Goal: Task Accomplishment & Management: Complete application form

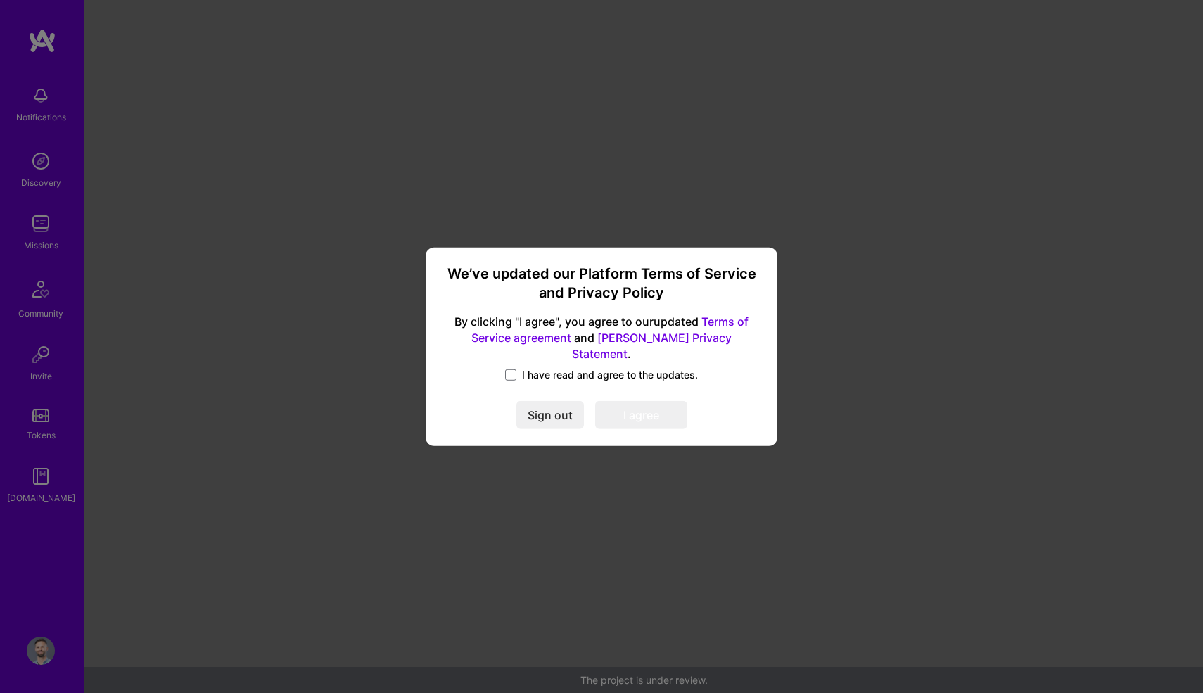
click at [504, 368] on div "I have read and agree to the updates." at bounding box center [601, 376] width 318 height 16
click at [512, 369] on span at bounding box center [510, 374] width 11 height 11
click at [0, 0] on input "I have read and agree to the updates." at bounding box center [0, 0] width 0 height 0
click at [627, 418] on button "I agree" at bounding box center [641, 415] width 92 height 28
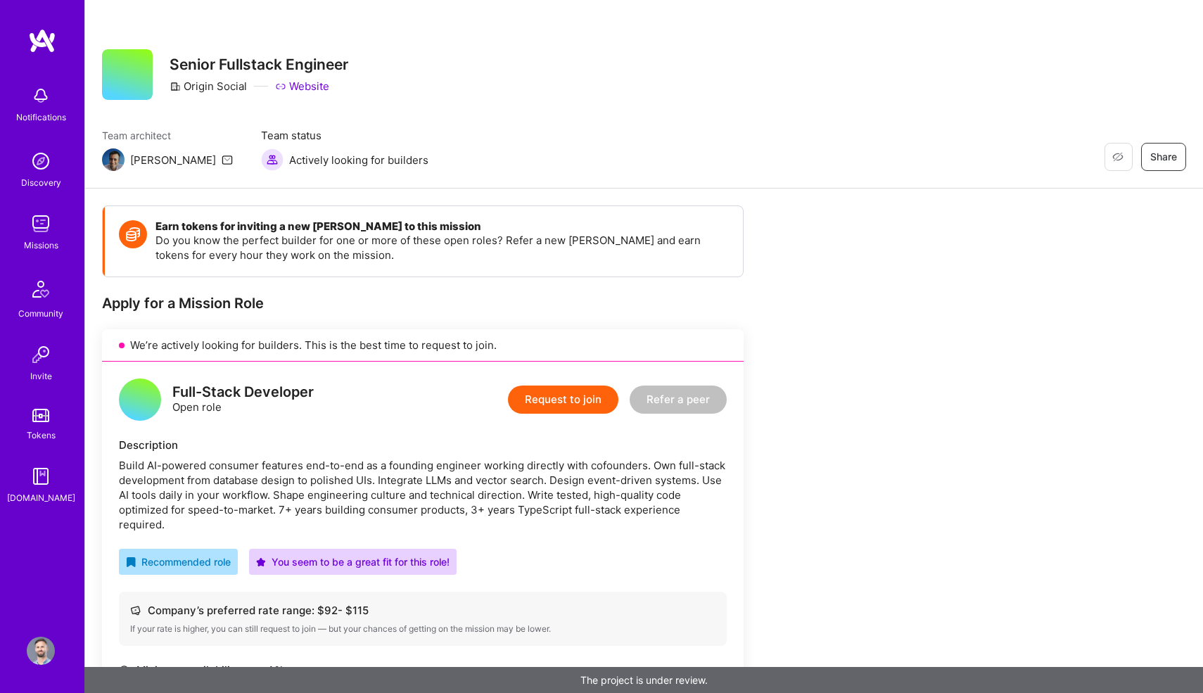
click at [614, 130] on div "Team architect [PERSON_NAME] Team status Actively looking for builders Restore …" at bounding box center [644, 149] width 1084 height 43
click at [638, 126] on div "Restore Not Interested Share Senior Fullstack Engineer Origin Social Website Te…" at bounding box center [643, 94] width 1117 height 188
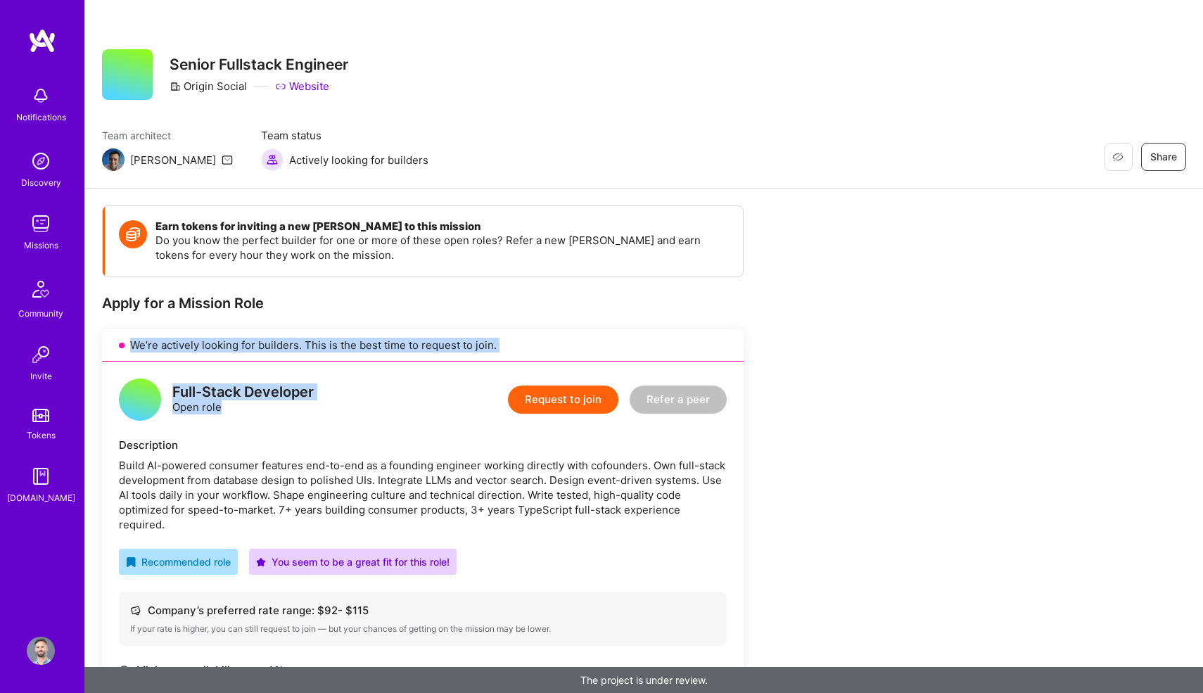
drag, startPoint x: 433, startPoint y: 394, endPoint x: 444, endPoint y: 309, distance: 85.7
click at [444, 309] on div "Apply for a Mission Role We’re actively looking for builders. This is the best …" at bounding box center [422, 595] width 641 height 603
click at [444, 309] on div "Apply for a Mission Role" at bounding box center [422, 303] width 641 height 18
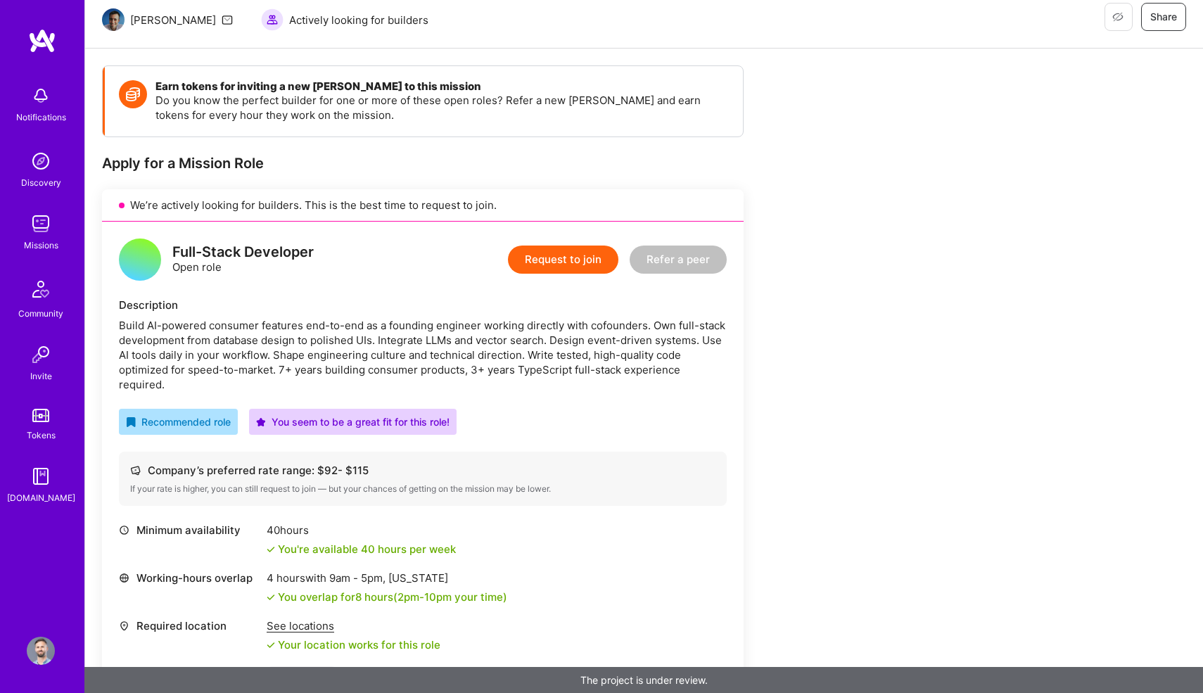
scroll to position [219, 0]
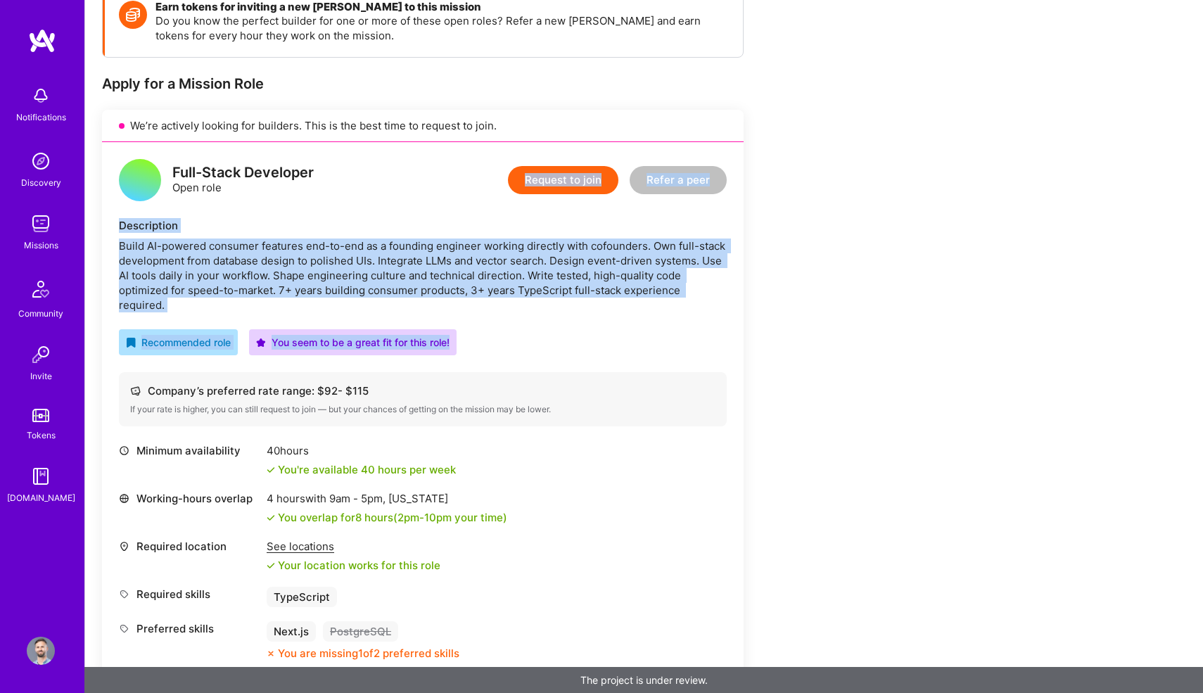
drag, startPoint x: 483, startPoint y: 367, endPoint x: 463, endPoint y: 174, distance: 194.4
click at [463, 174] on div "Full-Stack Developer Open role Request to join Refer a peer Description Build A…" at bounding box center [422, 409] width 641 height 535
click at [436, 203] on div "Full-Stack Developer Open role Request to join Refer a peer Description Build A…" at bounding box center [422, 409] width 641 height 535
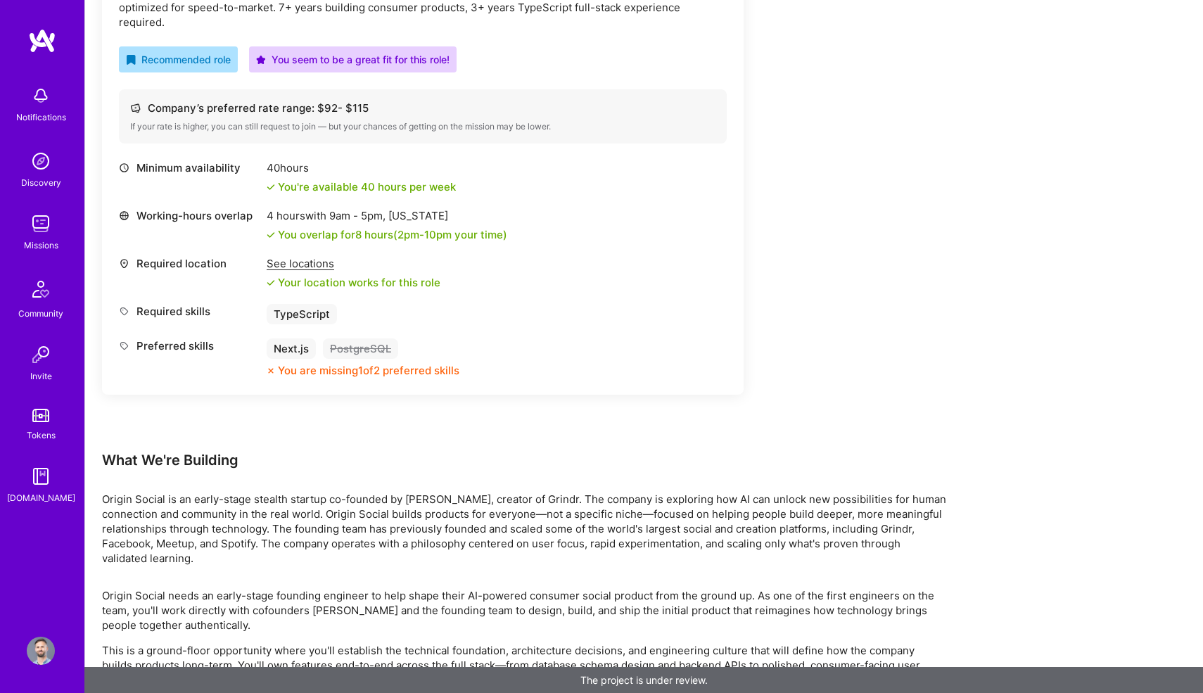
scroll to position [791, 0]
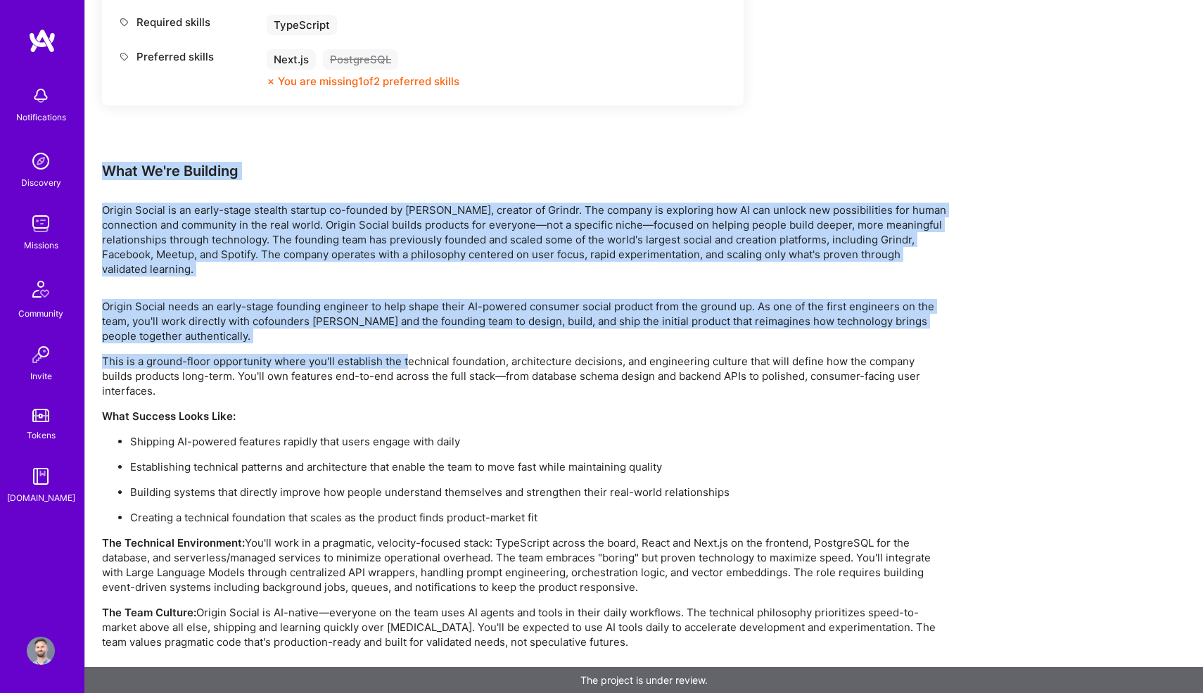
drag, startPoint x: 407, startPoint y: 344, endPoint x: 428, endPoint y: 125, distance: 219.7
click at [428, 125] on div "Earn tokens for inviting a new [PERSON_NAME] to this mission Do you know the pe…" at bounding box center [524, 51] width 844 height 1274
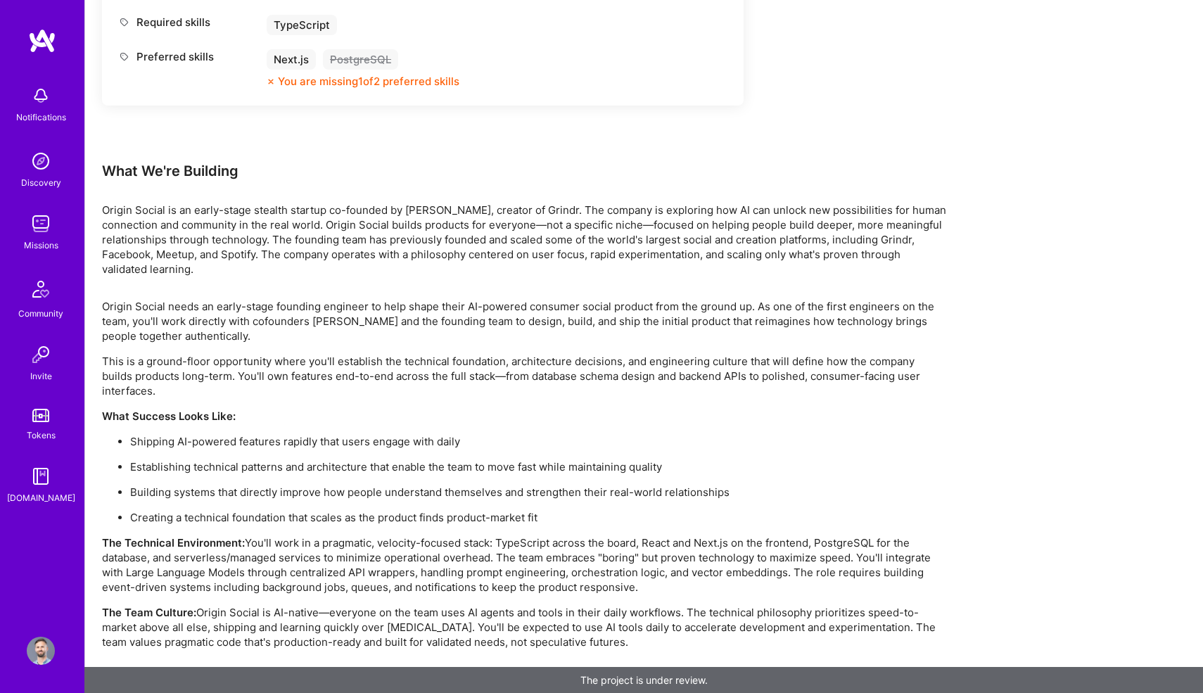
click at [411, 178] on div "Earn tokens for inviting a new [PERSON_NAME] to this mission Do you know the pe…" at bounding box center [524, 51] width 844 height 1274
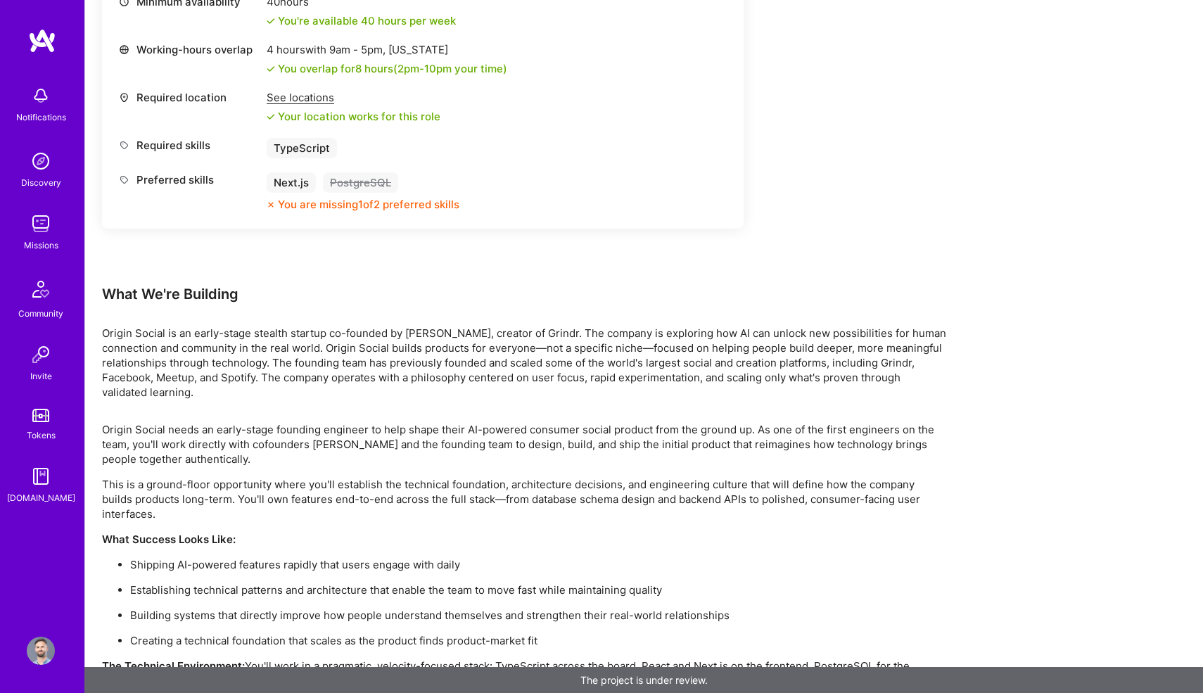
scroll to position [667, 0]
click at [384, 286] on div "What We're Building" at bounding box center [524, 295] width 844 height 18
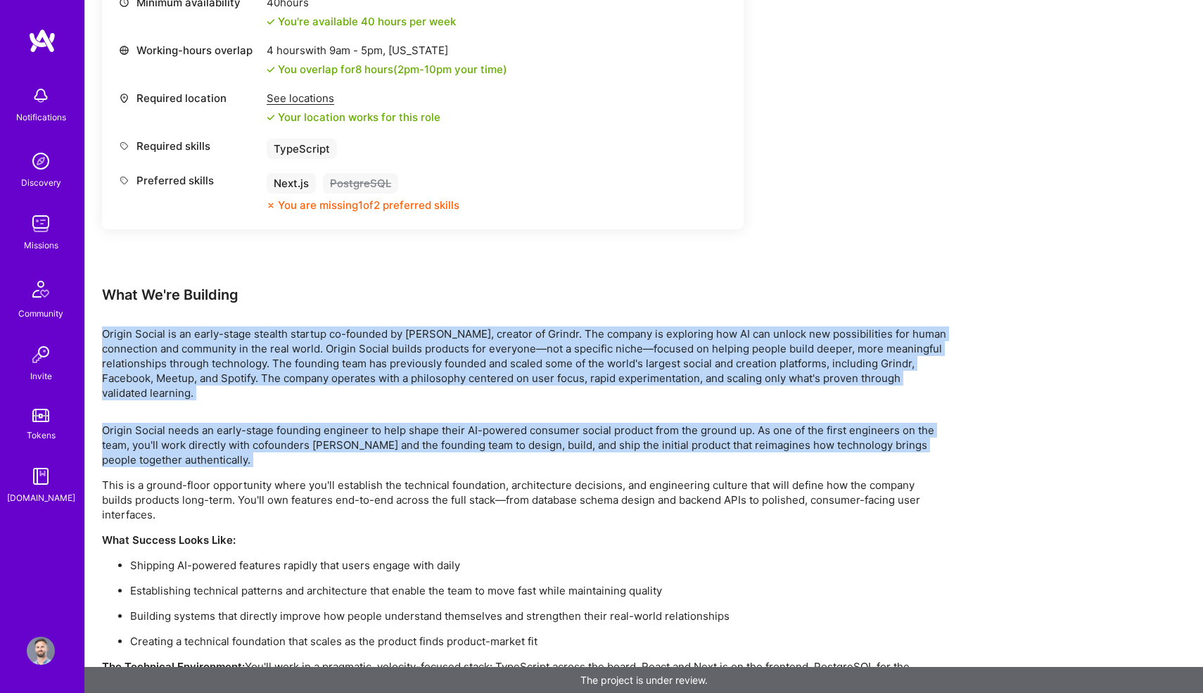
drag, startPoint x: 384, startPoint y: 286, endPoint x: 384, endPoint y: 442, distance: 156.1
click at [384, 442] on div "Earn tokens for inviting a new [PERSON_NAME] to this mission Do you know the pe…" at bounding box center [524, 175] width 844 height 1274
click at [384, 442] on p "Origin Social needs an early-stage founding engineer to help shape their AI-pow…" at bounding box center [524, 445] width 844 height 44
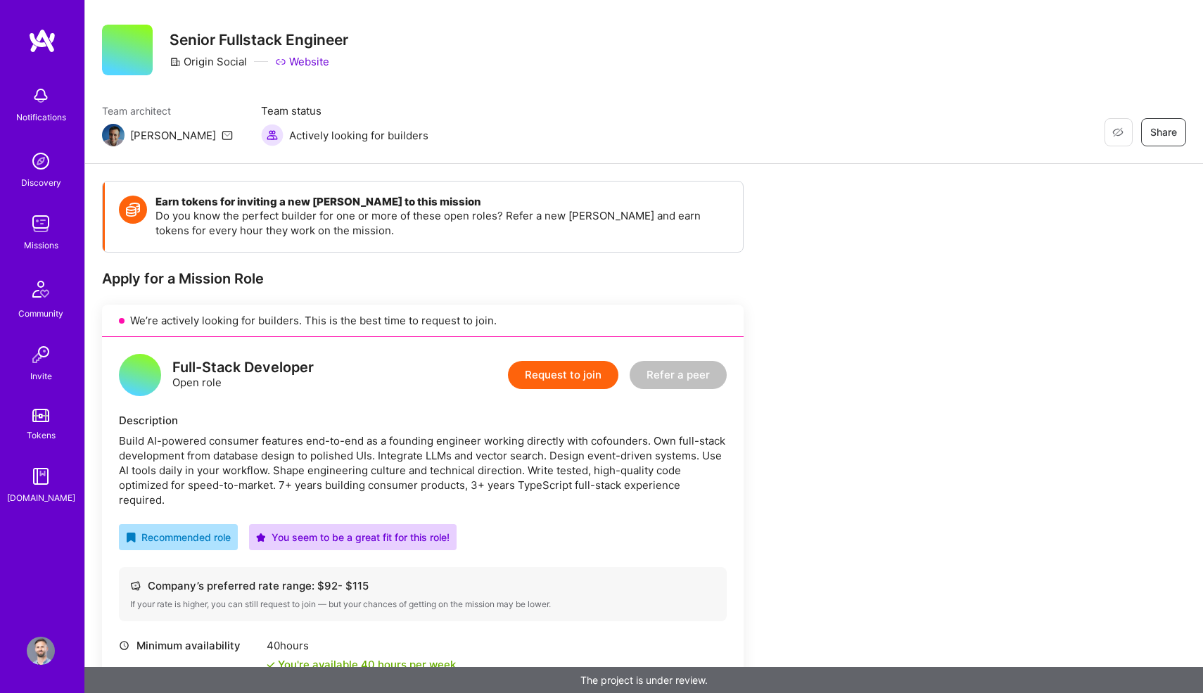
scroll to position [0, 0]
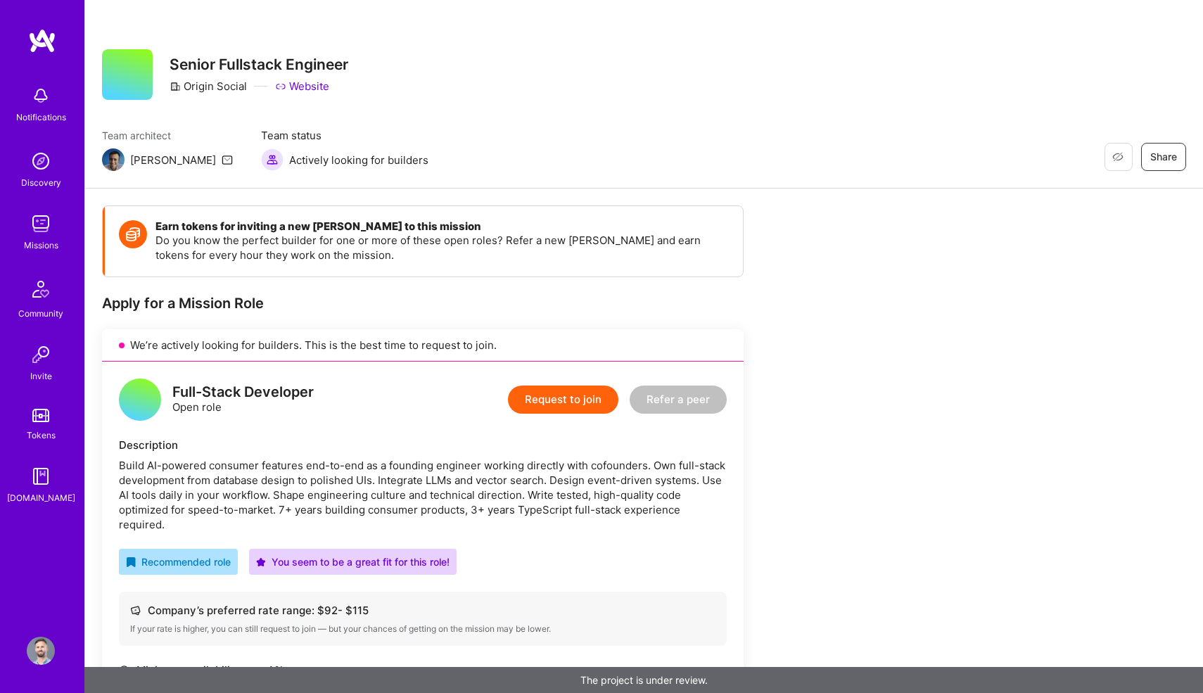
click at [40, 662] on img at bounding box center [41, 650] width 28 height 28
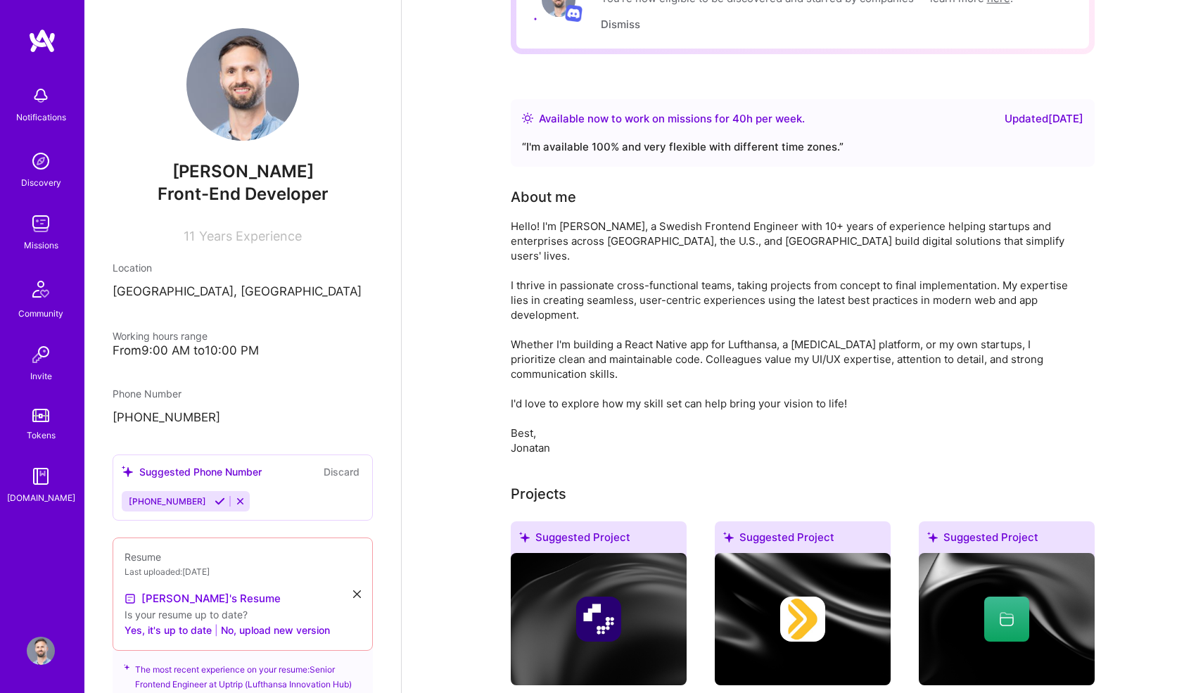
scroll to position [130, 0]
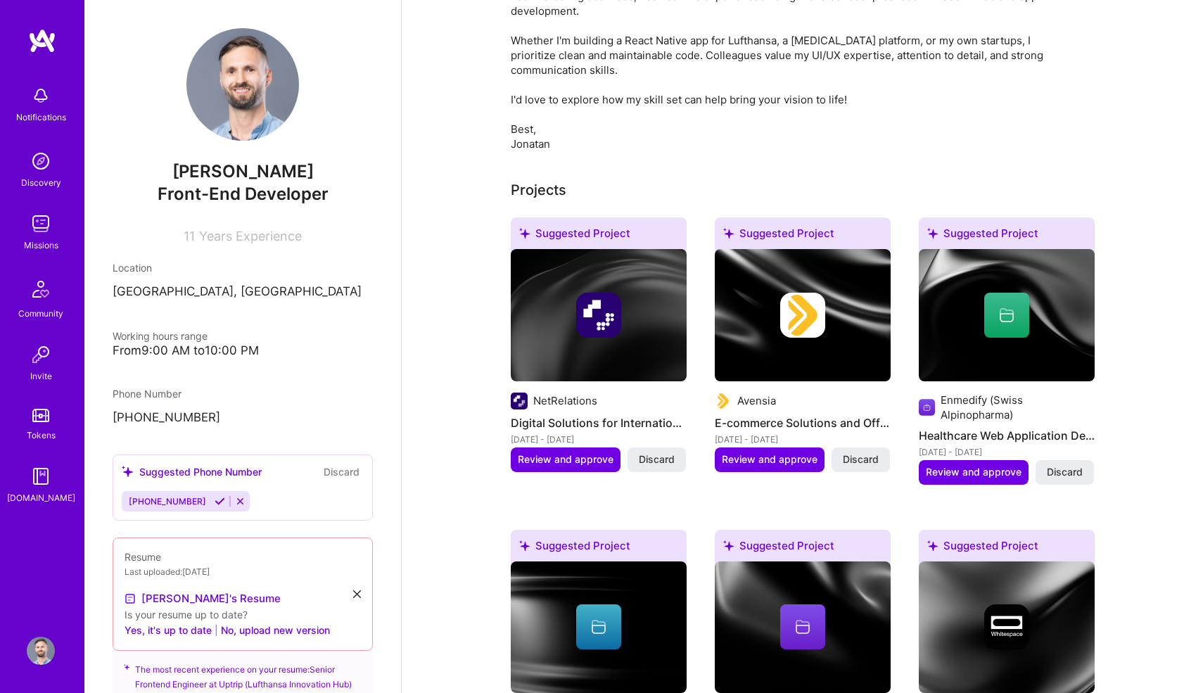
scroll to position [439, 0]
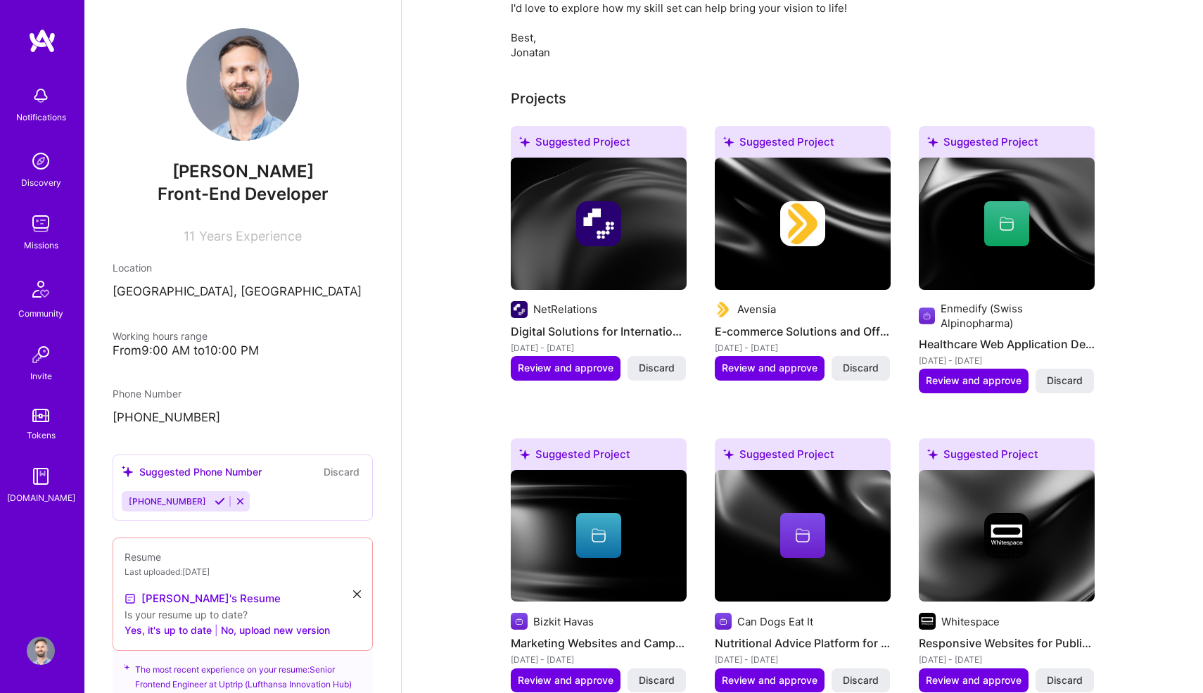
scroll to position [547, 0]
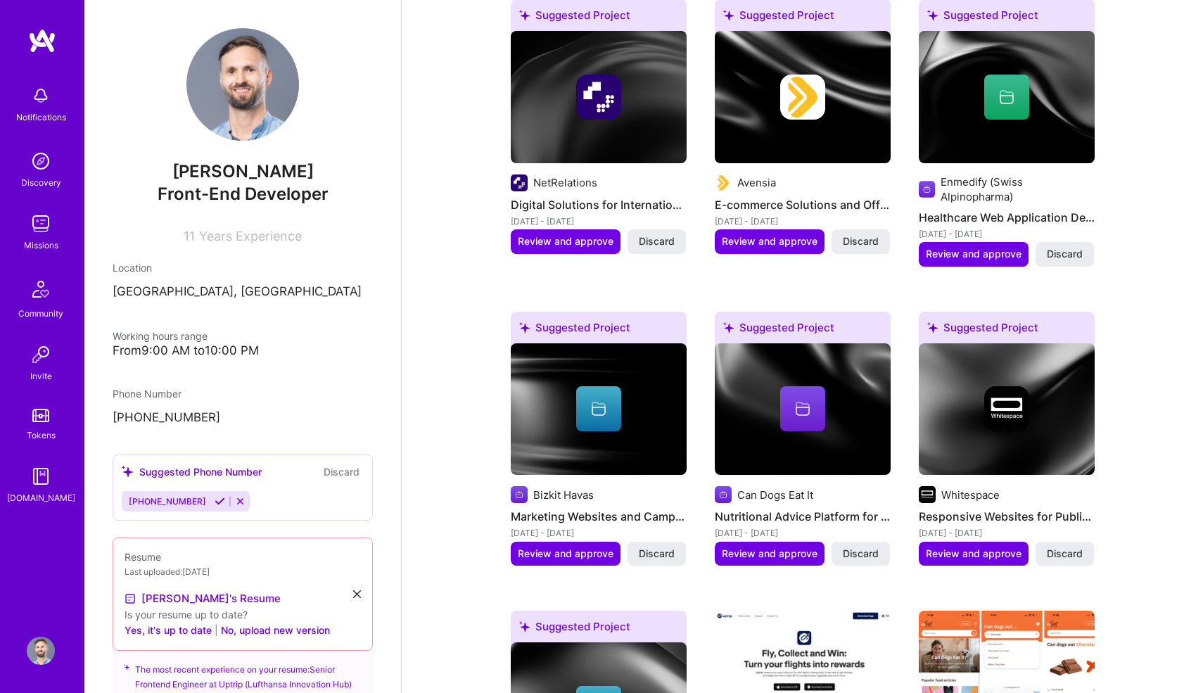
scroll to position [673, 0]
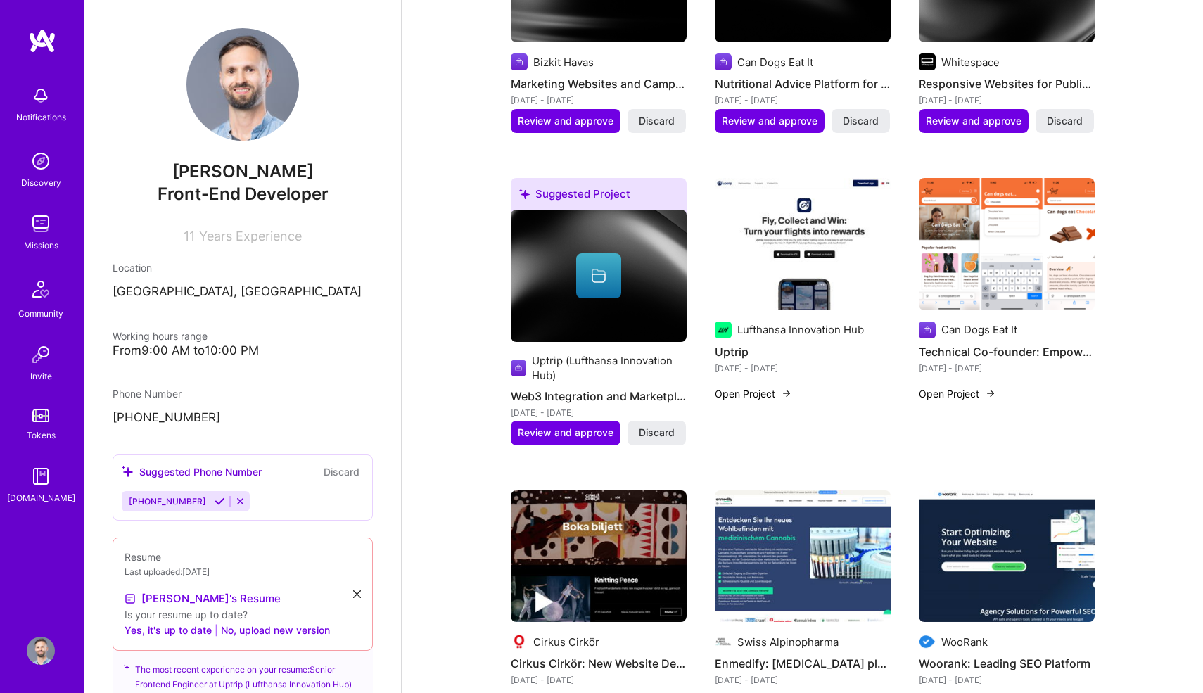
click at [453, 361] on div "Great work! You’ve maximized your company visibility. You’re now eligible to be…" at bounding box center [802, 643] width 801 height 3337
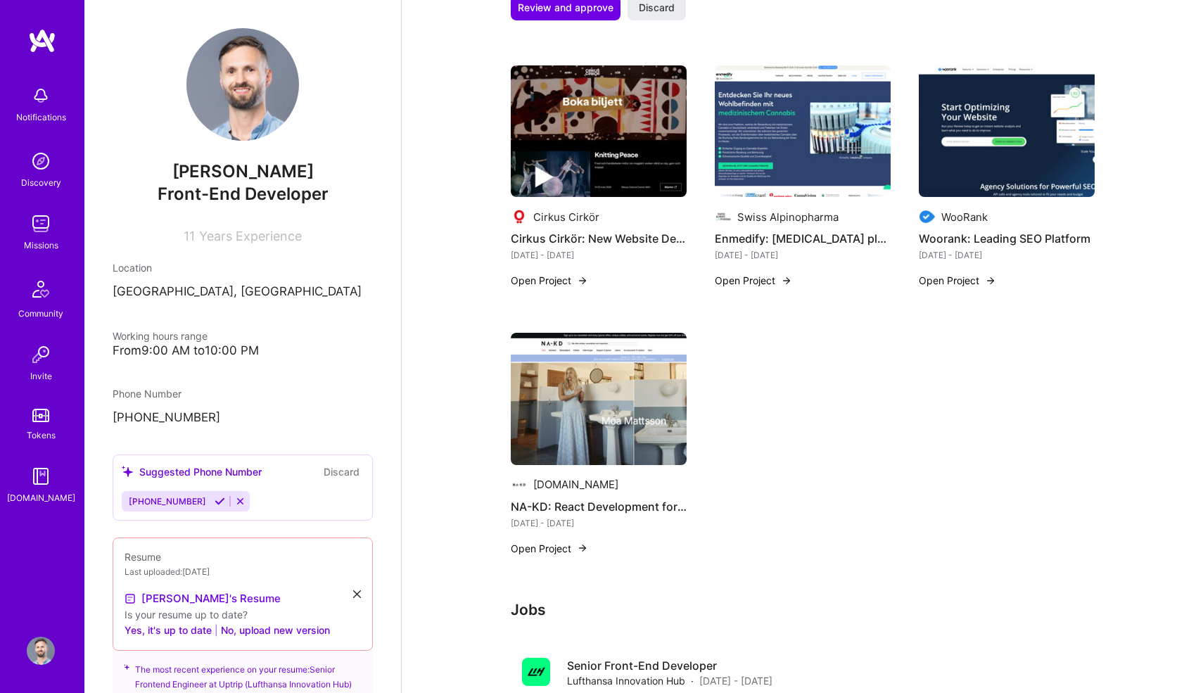
scroll to position [2205, 0]
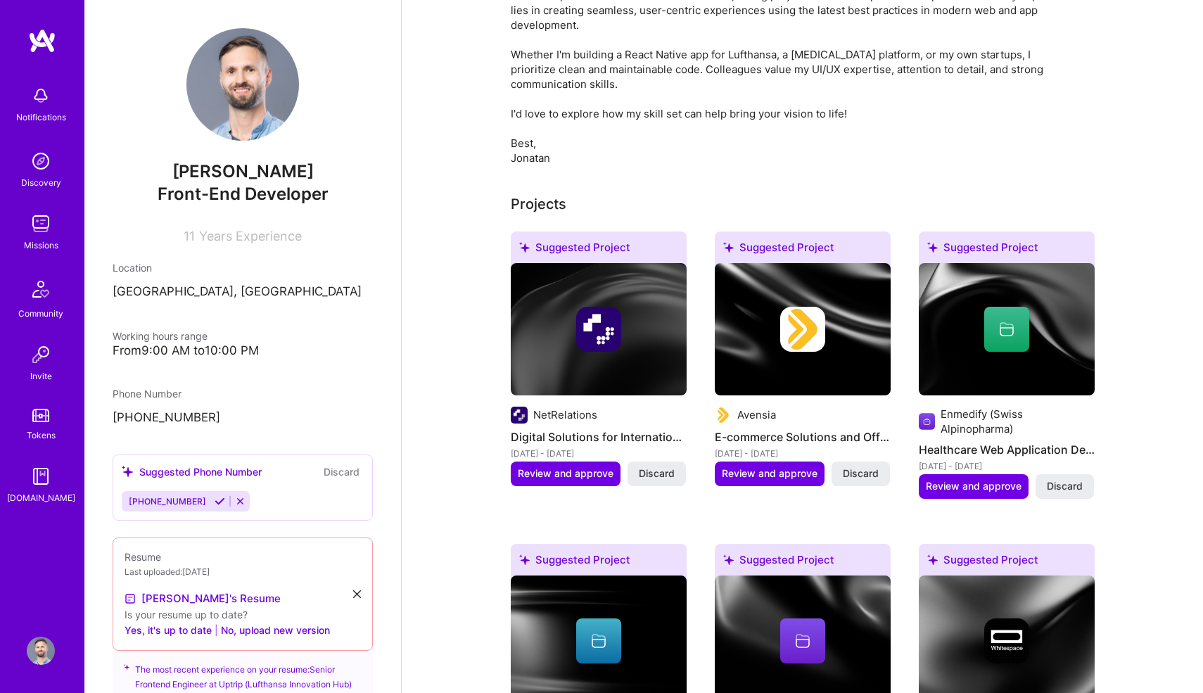
scroll to position [511, 0]
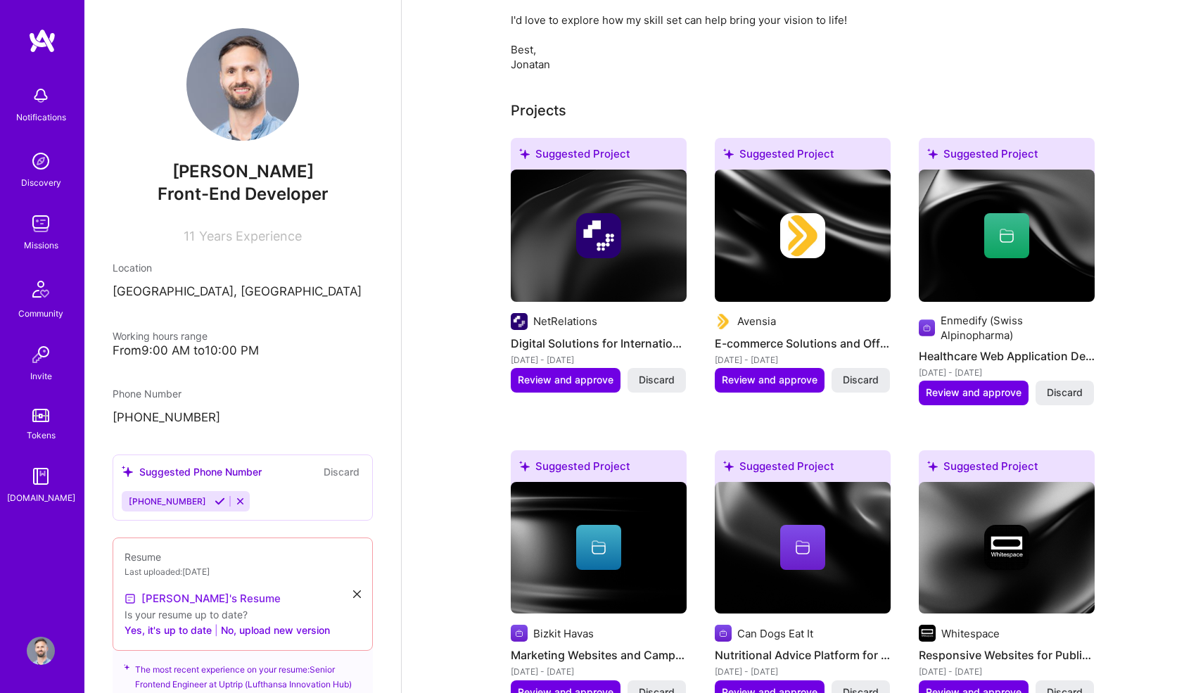
click at [190, 591] on link "[PERSON_NAME]'s Resume" at bounding box center [202, 598] width 156 height 17
